Goal: Task Accomplishment & Management: Complete application form

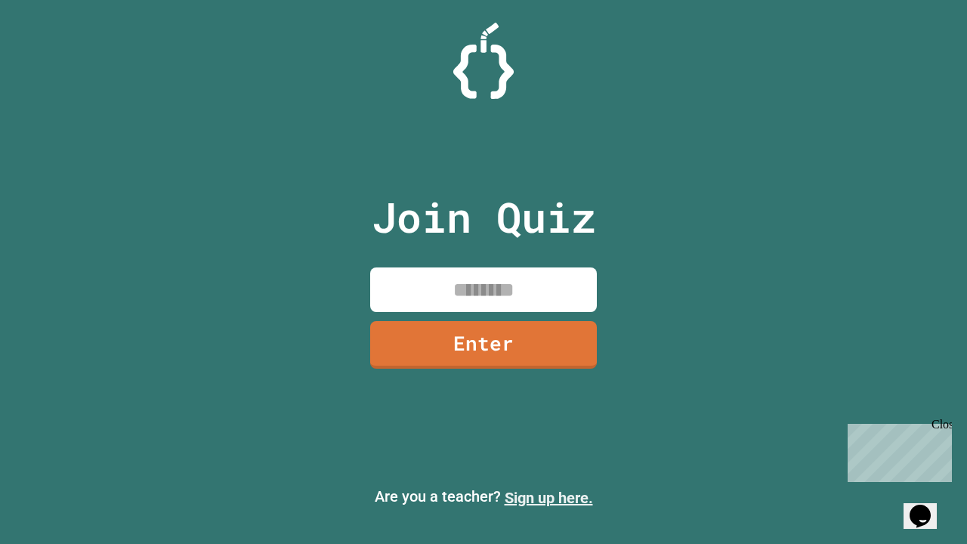
click at [549, 498] on link "Sign up here." at bounding box center [549, 498] width 88 height 18
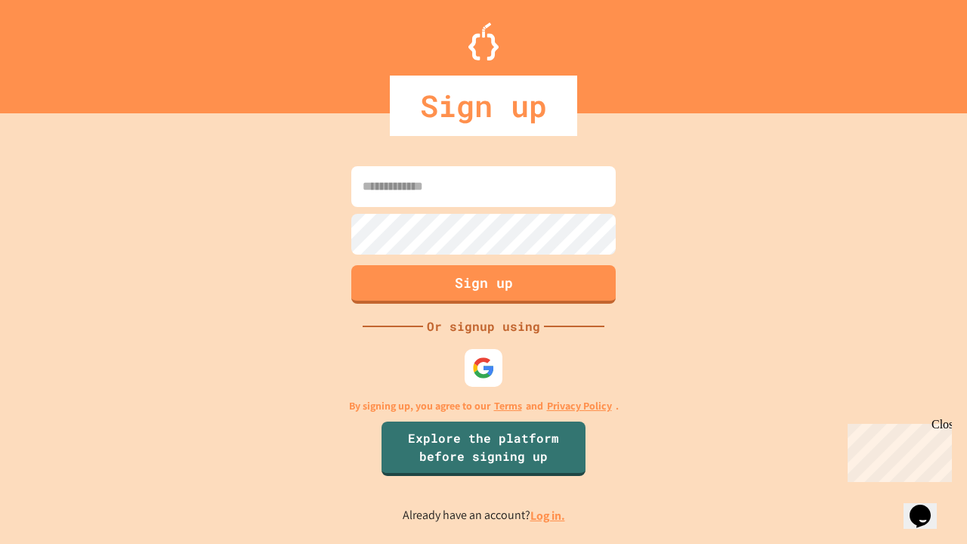
click at [549, 515] on link "Log in." at bounding box center [548, 516] width 35 height 16
